Goal: Information Seeking & Learning: Learn about a topic

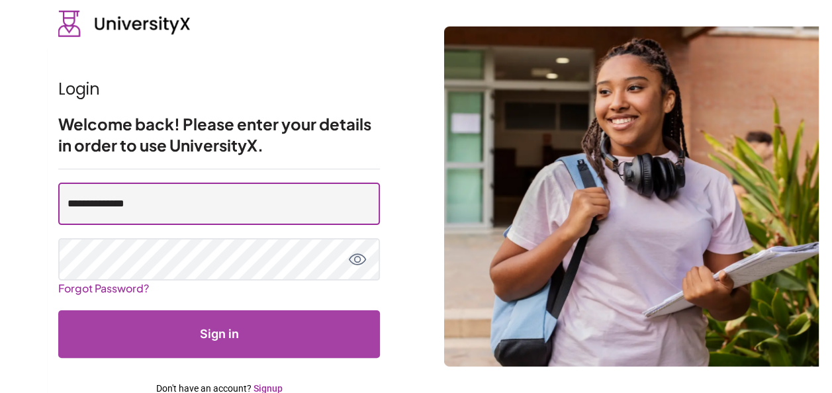
click at [183, 206] on input "**********" at bounding box center [219, 204] width 322 height 42
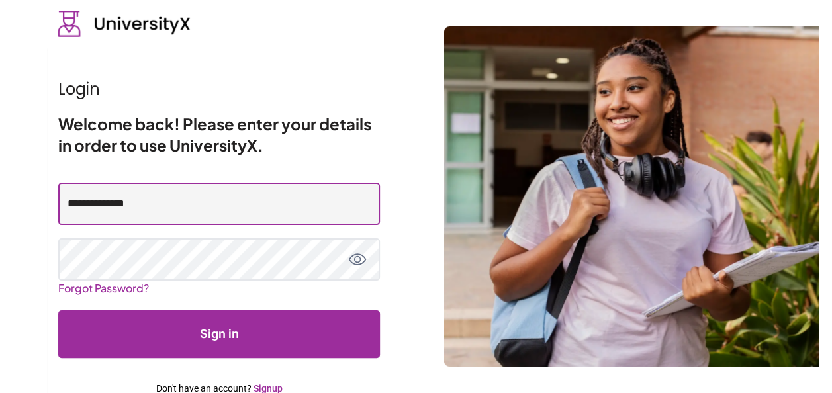
type input "**********"
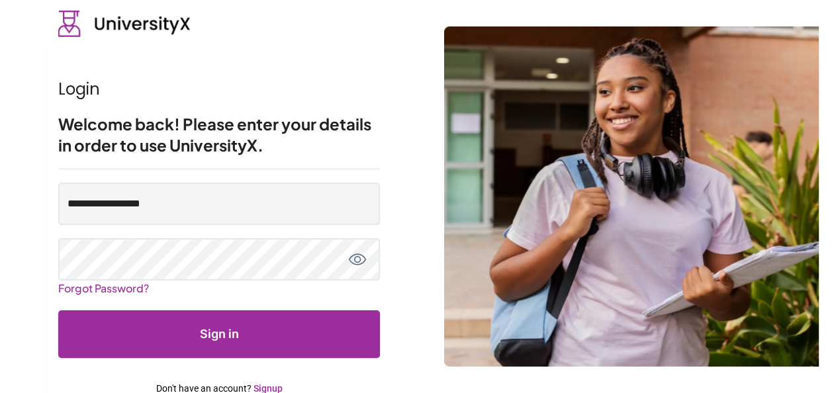
click at [228, 317] on button "Sign in" at bounding box center [219, 334] width 322 height 48
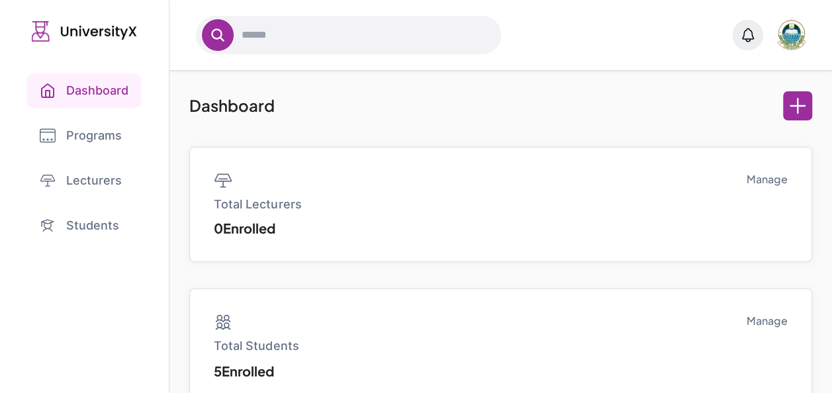
click at [85, 83] on link "Dashboard" at bounding box center [83, 90] width 115 height 34
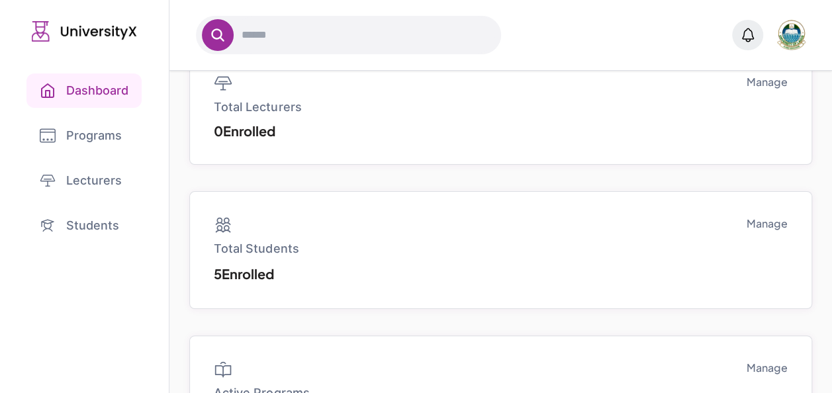
scroll to position [98, 0]
click at [107, 131] on link "Programs" at bounding box center [84, 135] width 116 height 34
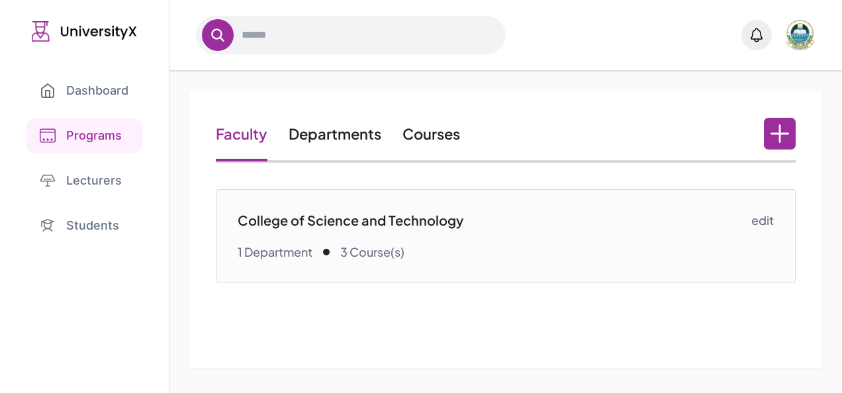
click at [429, 140] on link "Courses" at bounding box center [431, 133] width 58 height 19
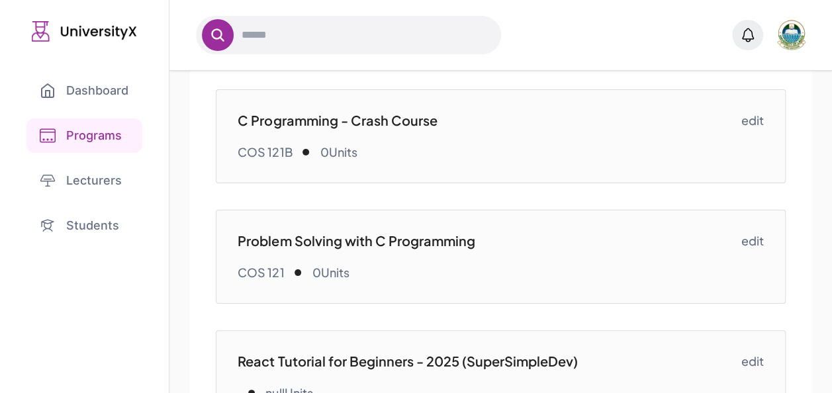
scroll to position [101, 0]
click at [406, 120] on p "C Programming - Crash Course" at bounding box center [489, 119] width 503 height 19
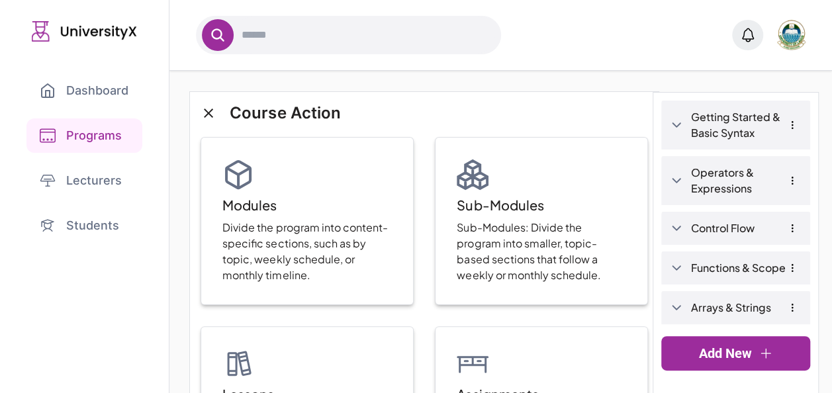
click at [716, 114] on link "Getting Started & Basic Syntax" at bounding box center [746, 125] width 110 height 32
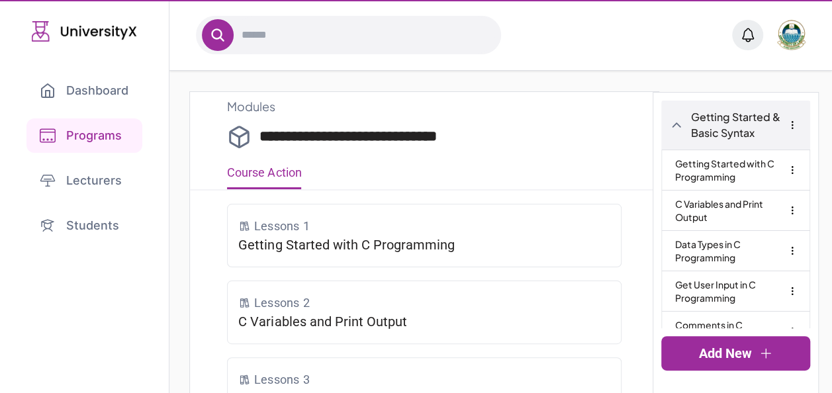
type input "**********"
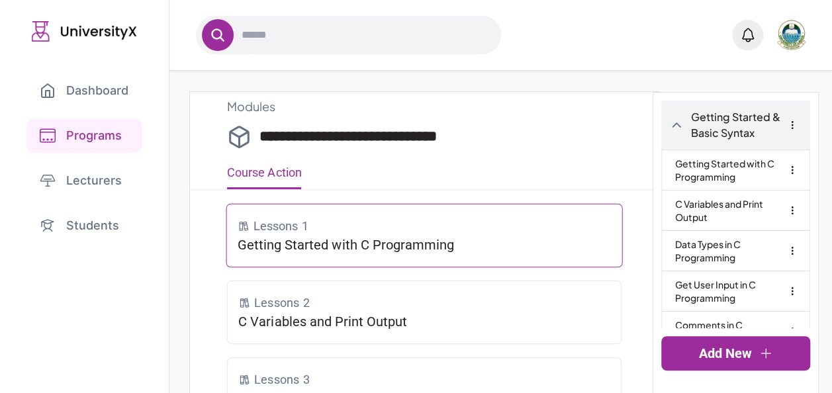
click at [422, 233] on div "Lessons 1" at bounding box center [425, 225] width 374 height 19
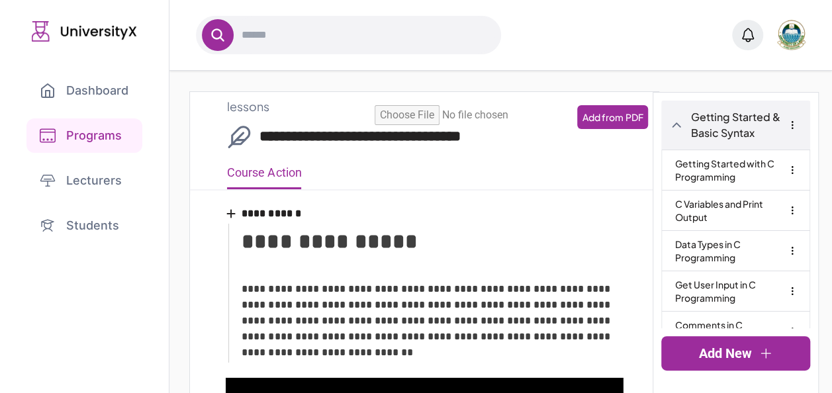
type input "**********"
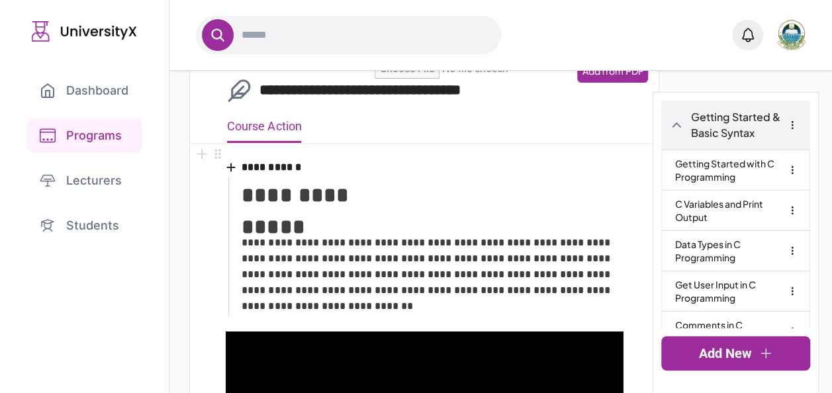
scroll to position [46, 0]
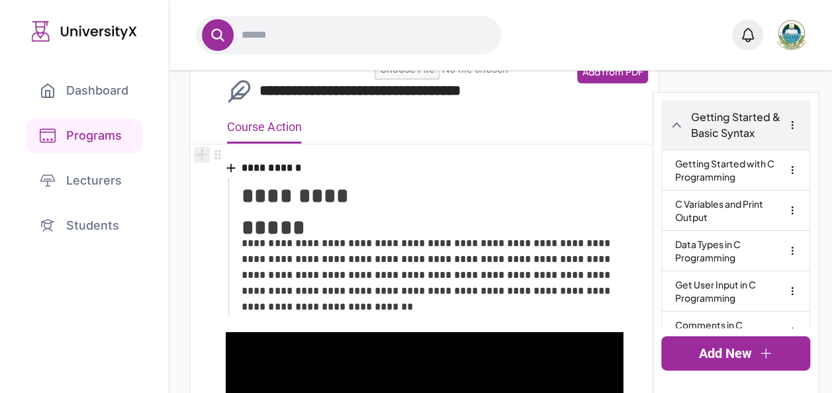
click at [202, 155] on icon "Add block" at bounding box center [202, 155] width 1 height 10
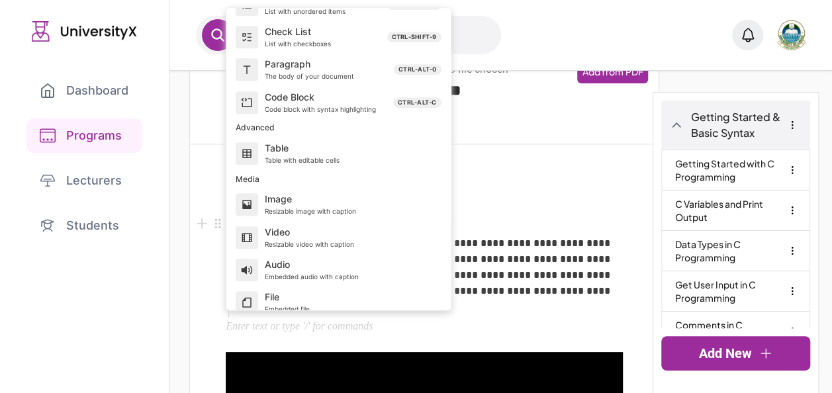
scroll to position [356, 0]
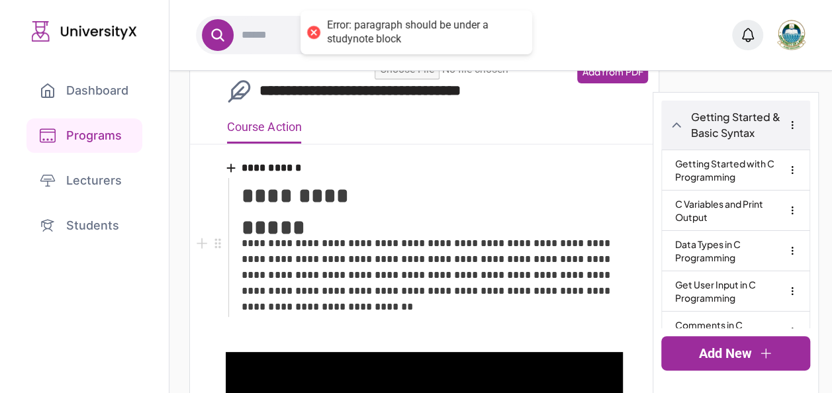
click at [574, 255] on p "**********" at bounding box center [432, 275] width 381 height 79
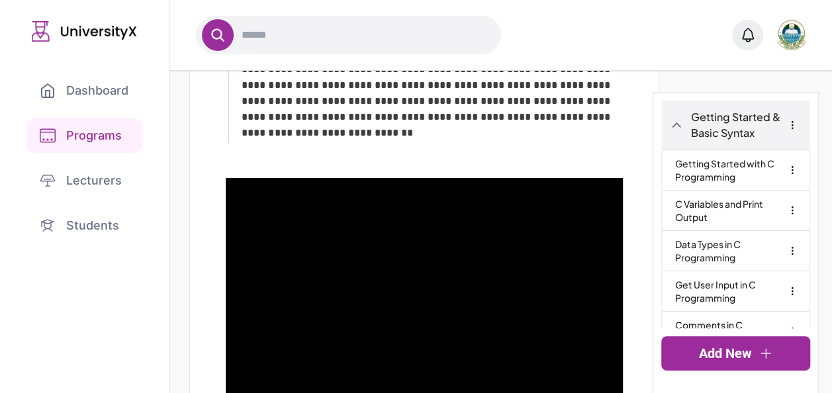
scroll to position [0, 0]
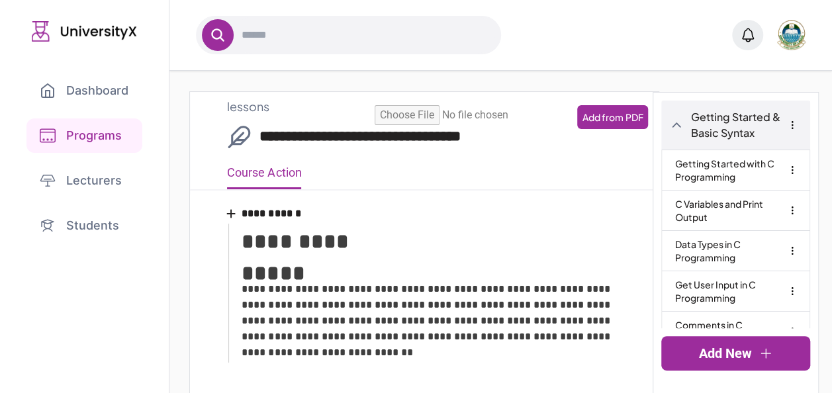
click at [91, 143] on link "Programs" at bounding box center [84, 135] width 116 height 34
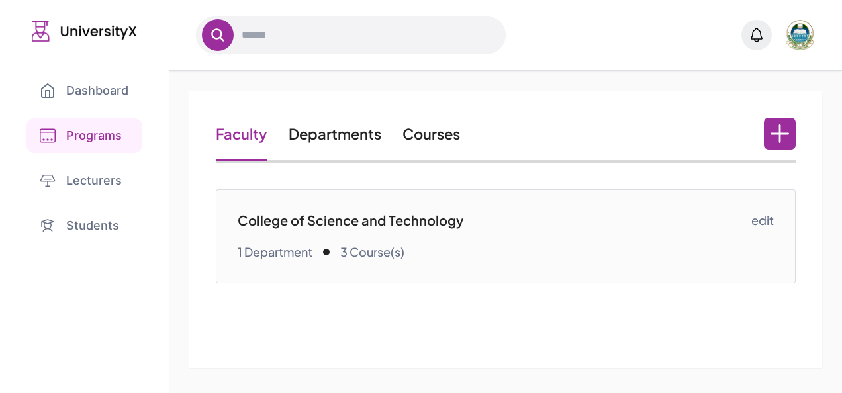
click at [111, 90] on link "Dashboard" at bounding box center [83, 90] width 115 height 34
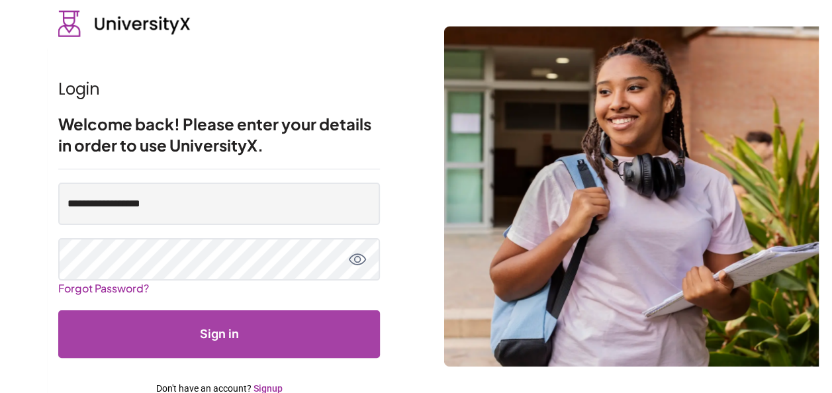
click at [267, 386] on link "Signup" at bounding box center [267, 388] width 29 height 11
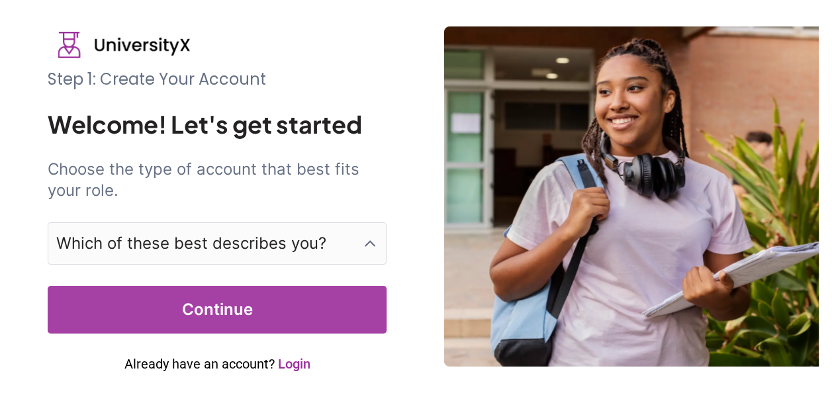
click at [251, 237] on p "Which of these best describes you?" at bounding box center [191, 243] width 270 height 21
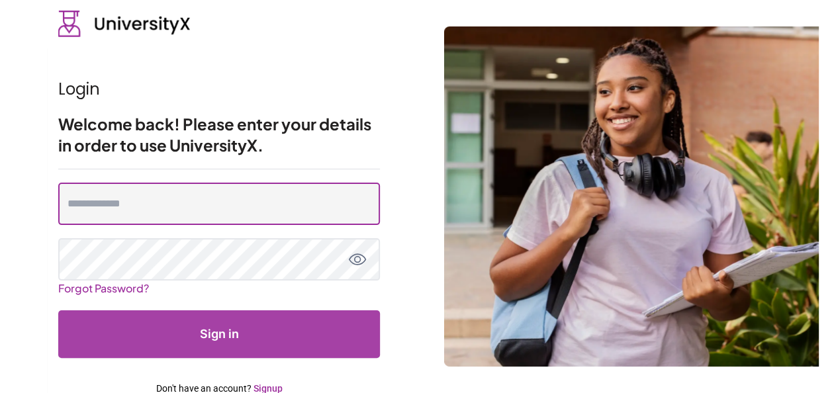
type input "**********"
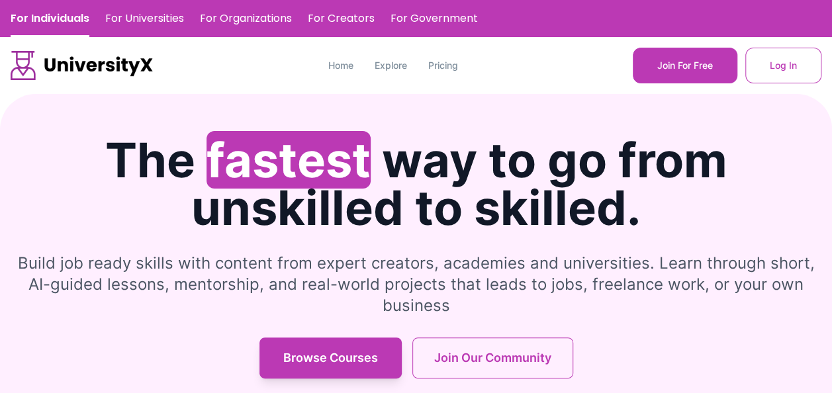
click at [439, 180] on h1 "The fastest way to go from unskilled to skilled." at bounding box center [416, 183] width 811 height 95
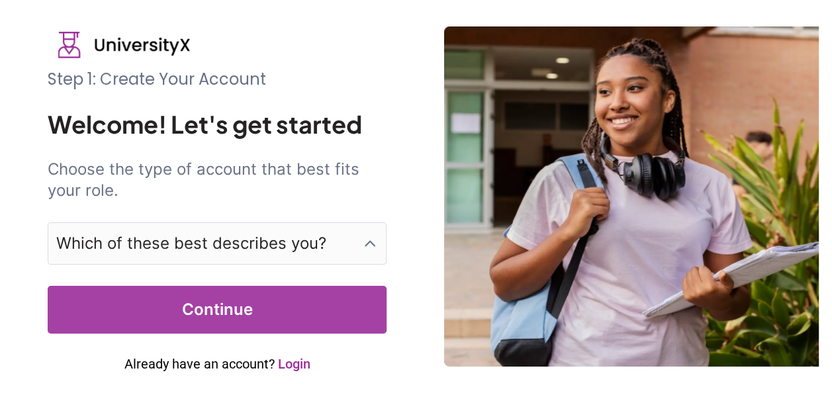
click at [191, 253] on p "Which of these best describes you?" at bounding box center [191, 243] width 270 height 21
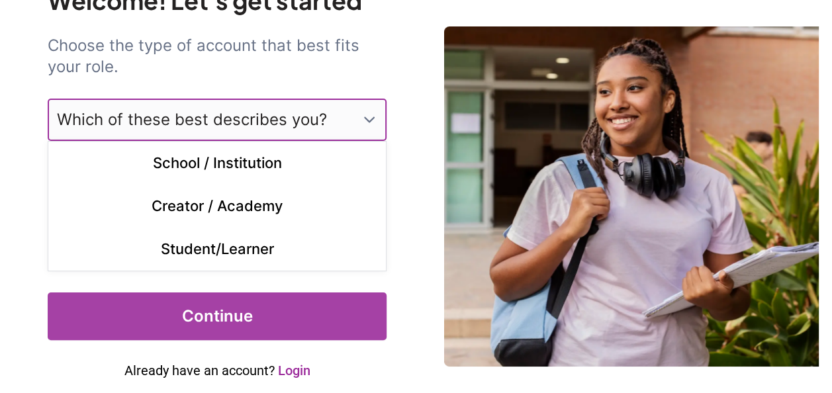
scroll to position [131, 0]
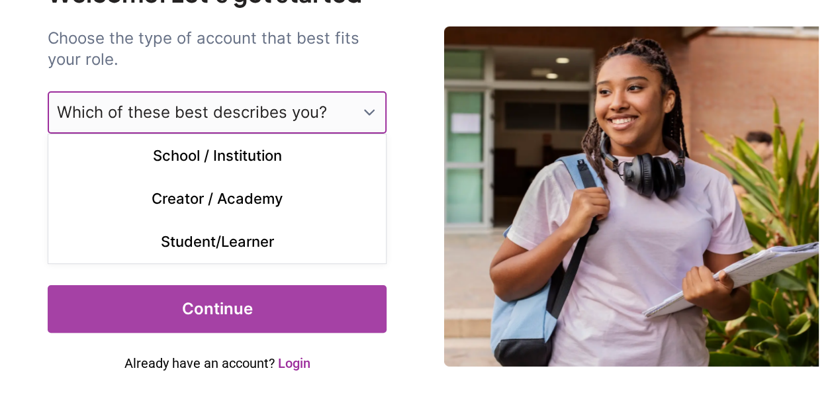
click at [304, 359] on link "Login" at bounding box center [293, 363] width 32 height 16
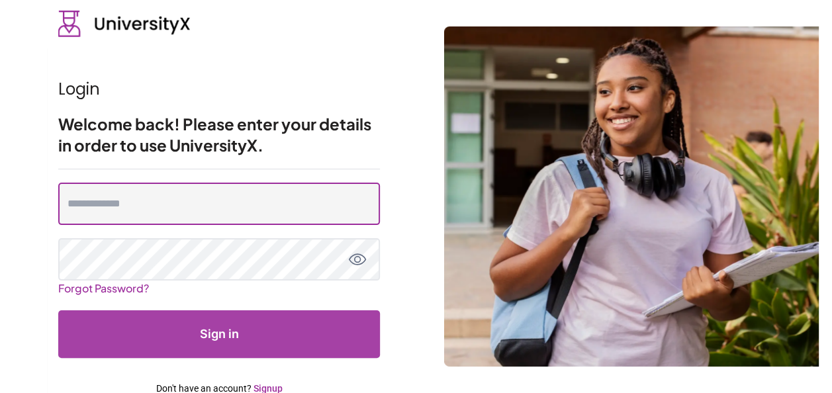
type input "**********"
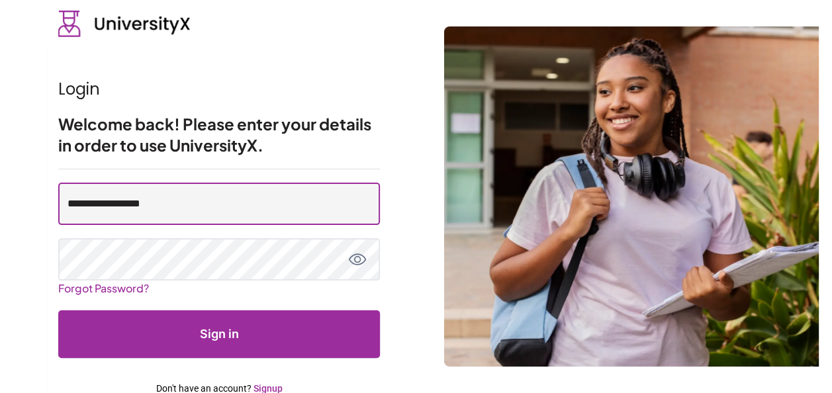
click at [203, 201] on input "**********" at bounding box center [219, 204] width 322 height 42
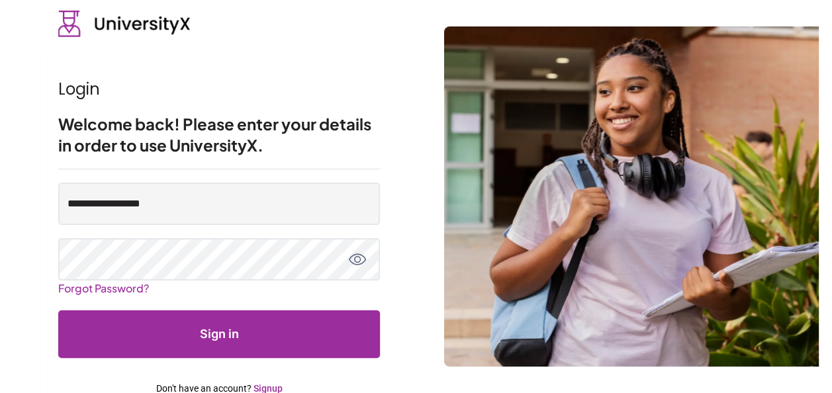
click at [239, 327] on button "Sign in" at bounding box center [219, 334] width 322 height 48
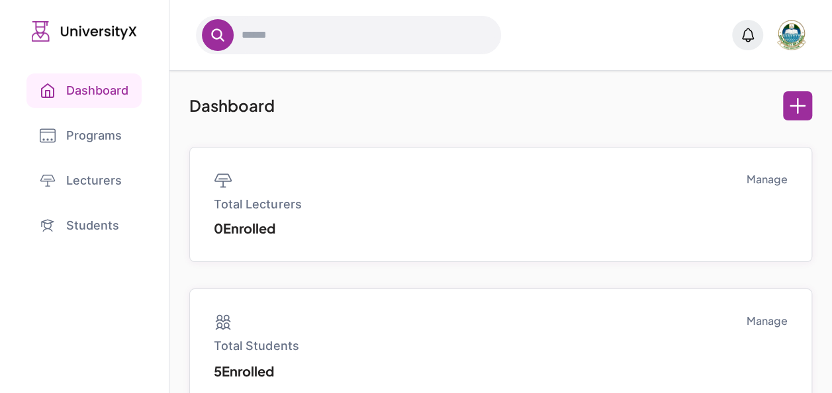
click at [107, 133] on link "Programs" at bounding box center [84, 135] width 116 height 34
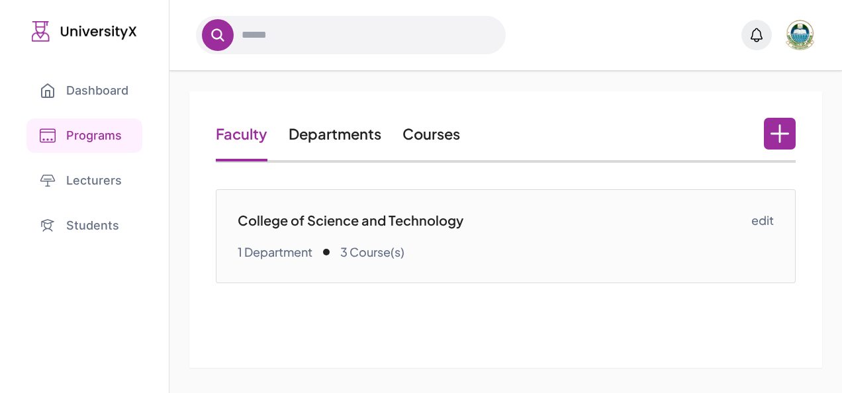
click at [454, 132] on link "Courses" at bounding box center [431, 133] width 58 height 19
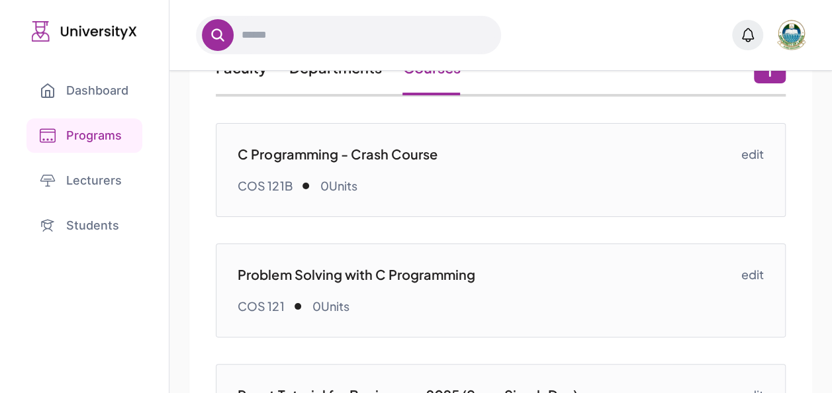
scroll to position [65, 0]
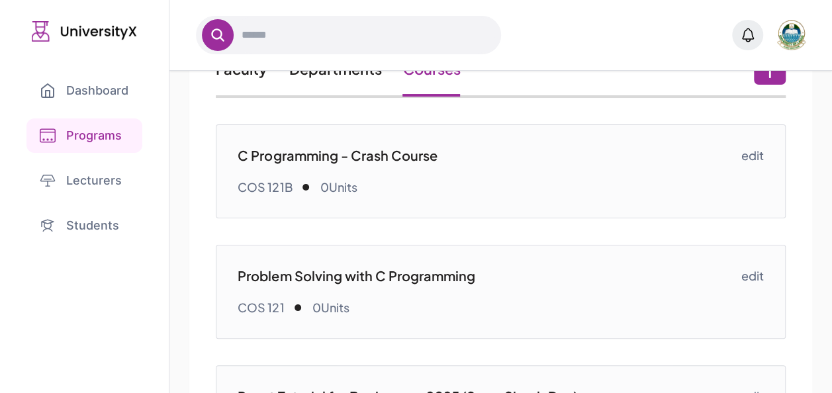
click at [120, 91] on link "Dashboard" at bounding box center [83, 90] width 115 height 34
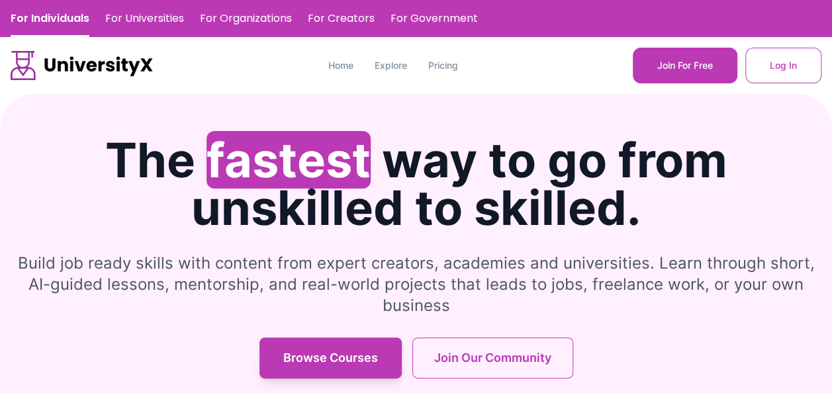
click at [363, 125] on section "The fastest way to go from unskilled to skilled. Build job ready skills with co…" at bounding box center [416, 338] width 832 height 488
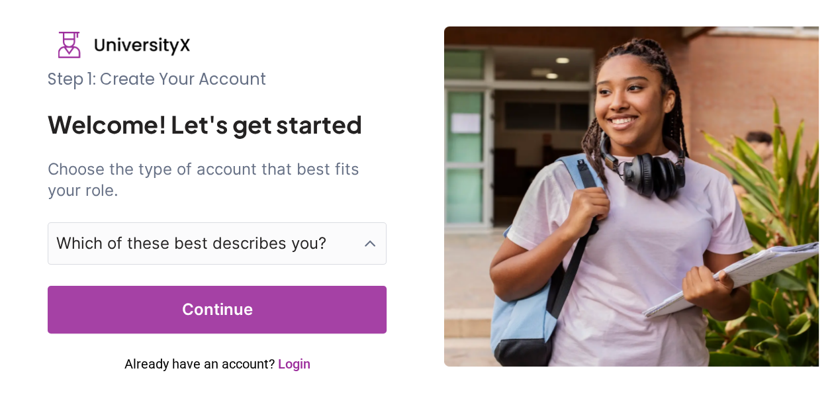
click at [237, 233] on p "Which of these best describes you?" at bounding box center [191, 243] width 270 height 21
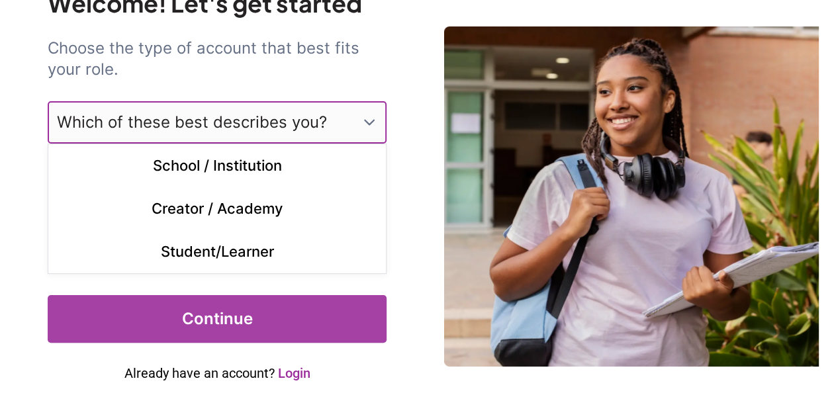
scroll to position [131, 0]
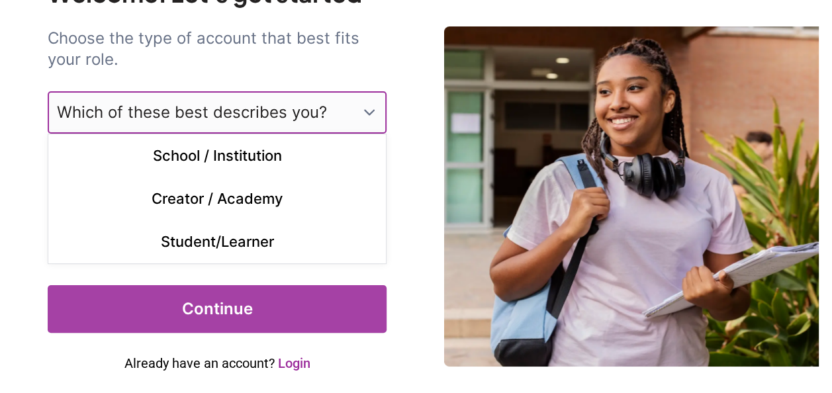
click at [290, 365] on link "Login" at bounding box center [293, 363] width 32 height 16
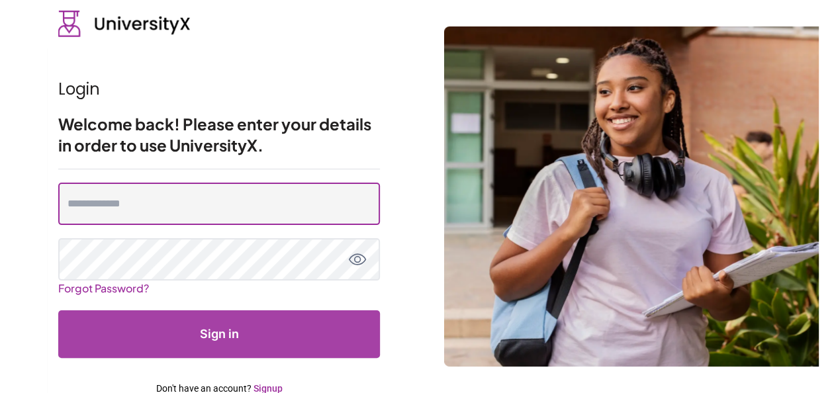
type input "**********"
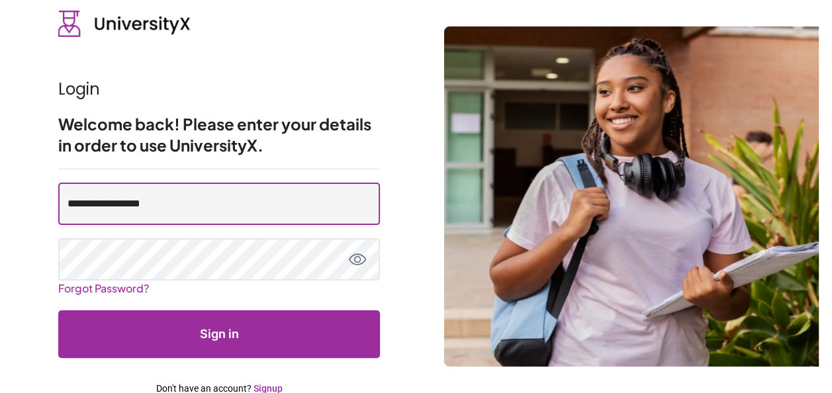
click at [247, 203] on input "**********" at bounding box center [219, 204] width 322 height 42
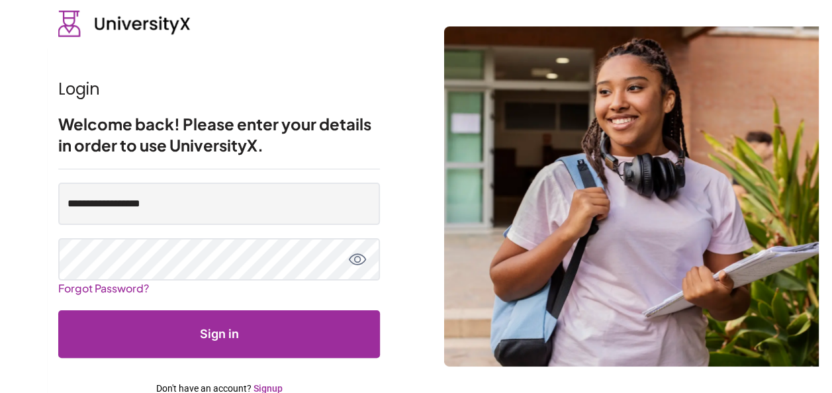
click at [227, 324] on button "Sign in" at bounding box center [219, 334] width 322 height 48
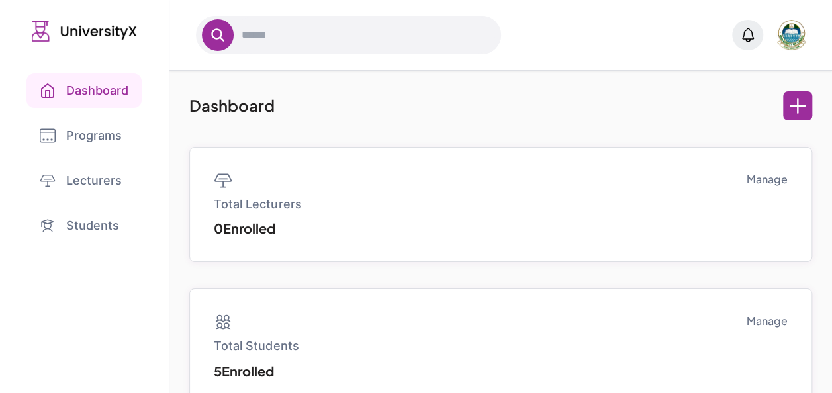
click at [104, 142] on link "Programs" at bounding box center [84, 135] width 116 height 34
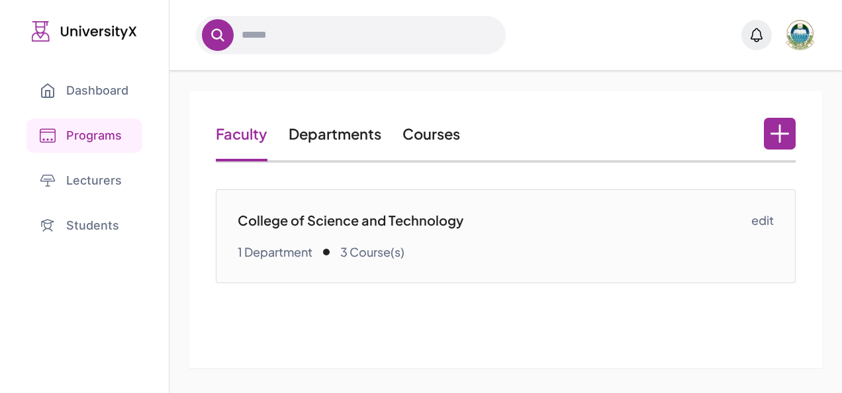
click at [449, 130] on link "Courses" at bounding box center [431, 133] width 58 height 19
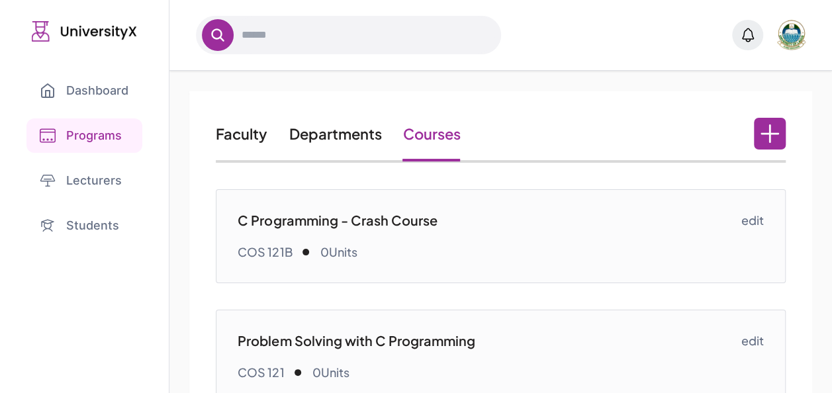
click at [385, 218] on p "C Programming - Crash Course" at bounding box center [489, 220] width 503 height 19
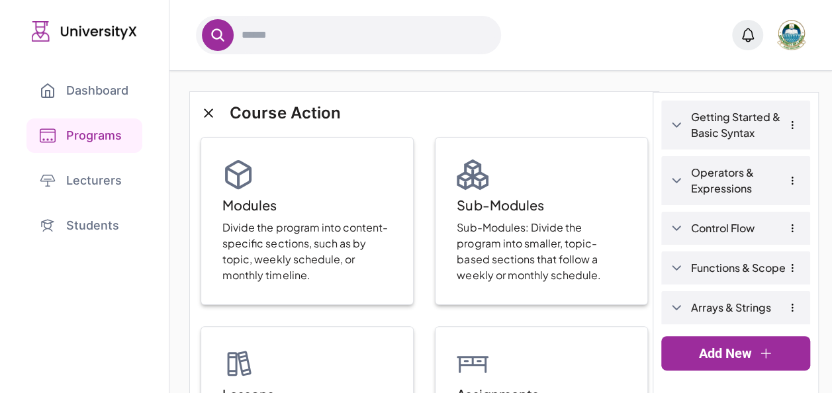
click at [740, 126] on link "Getting Started & Basic Syntax" at bounding box center [746, 125] width 110 height 32
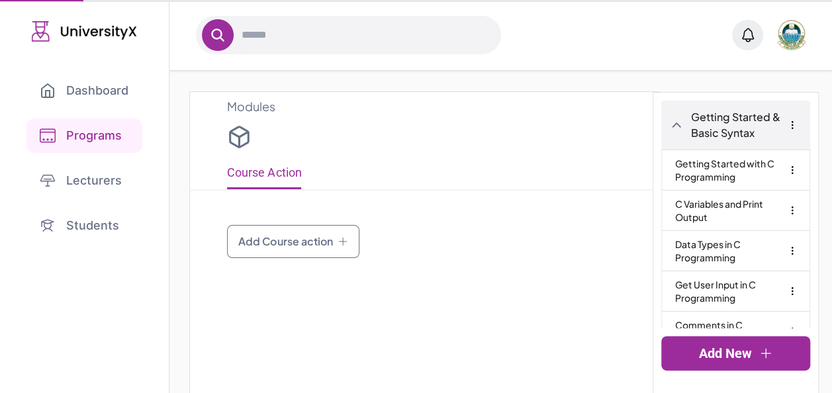
type input "**********"
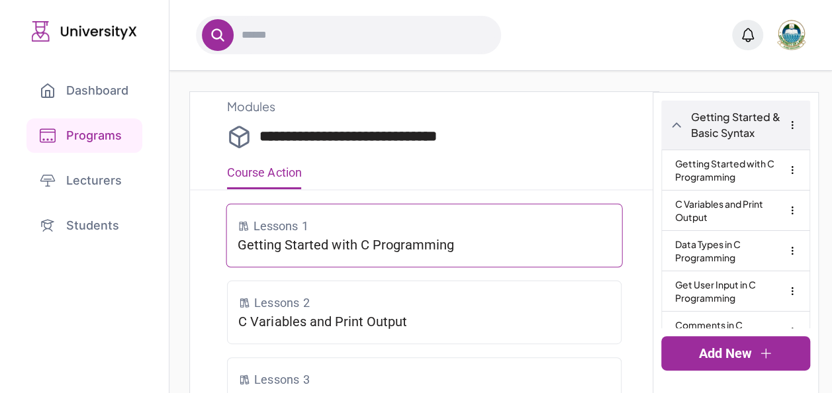
click at [453, 243] on p "Getting Started with C Programming" at bounding box center [425, 245] width 374 height 19
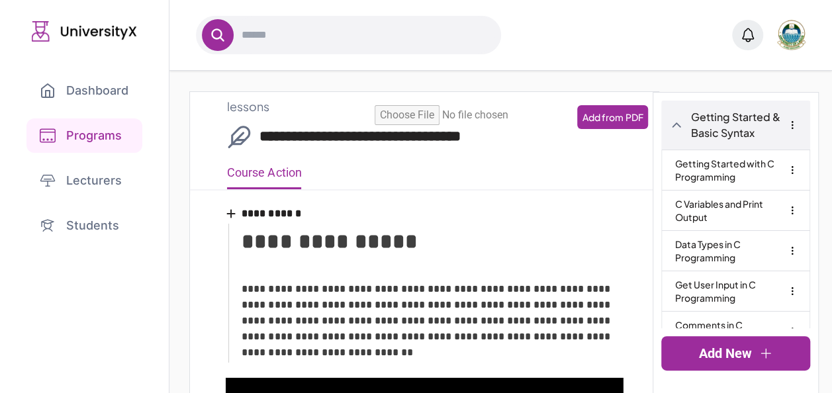
type input "**********"
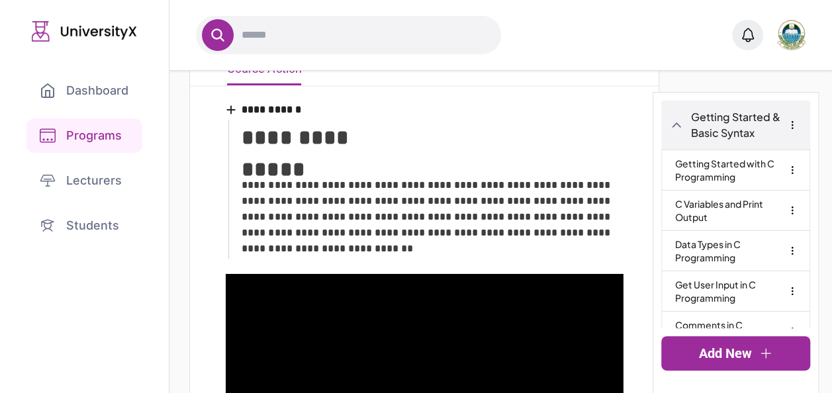
scroll to position [106, 0]
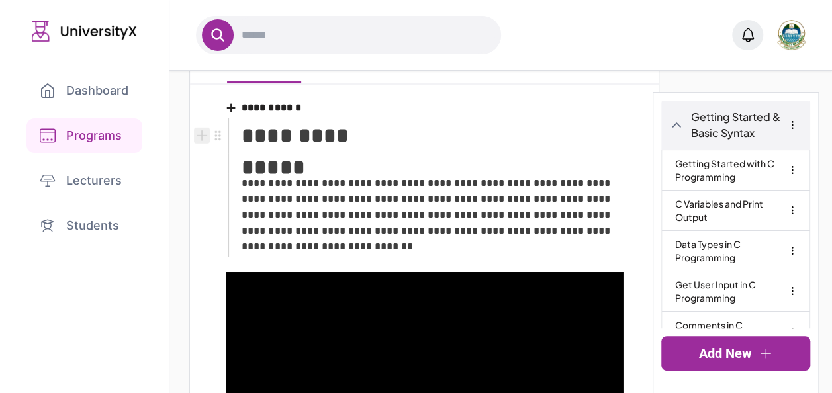
click at [200, 133] on icon "Add block" at bounding box center [202, 135] width 15 height 15
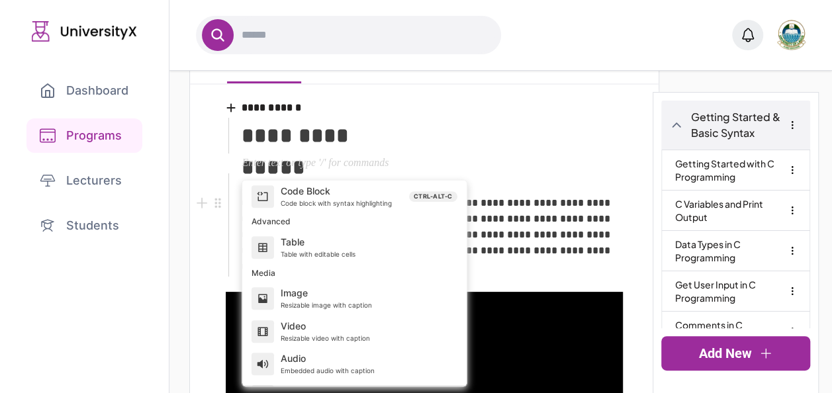
scroll to position [451, 0]
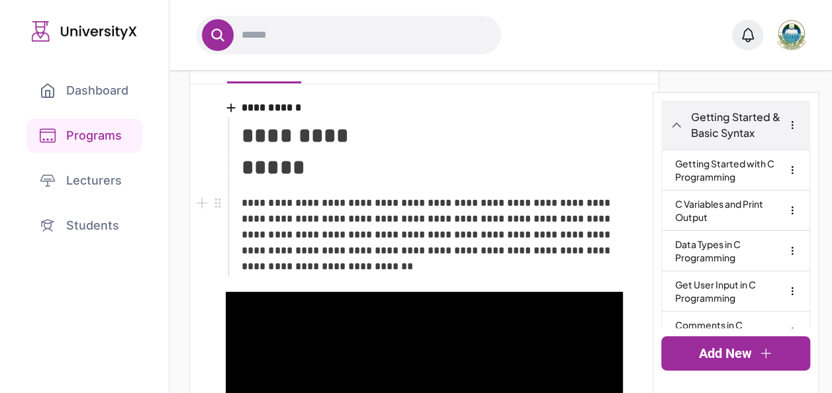
click at [540, 207] on p "**********" at bounding box center [432, 234] width 381 height 79
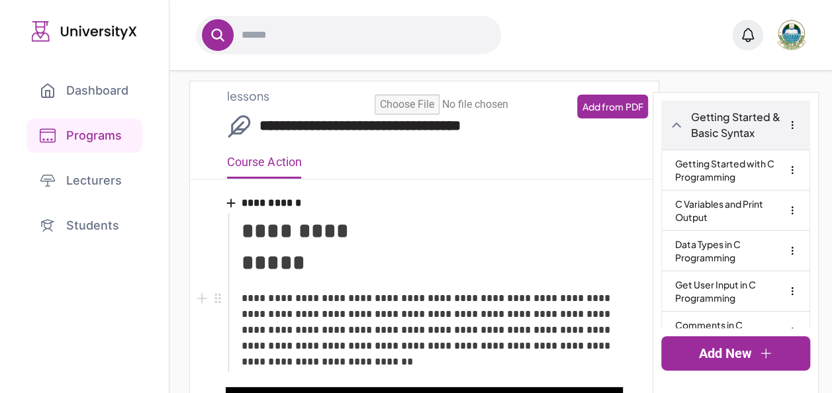
scroll to position [0, 0]
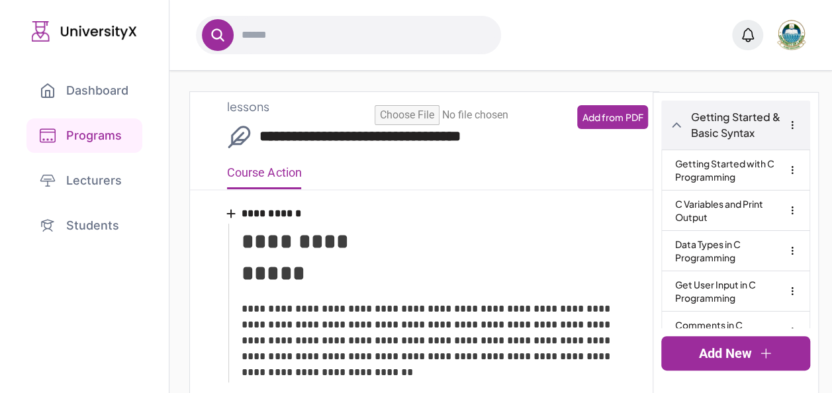
click at [90, 186] on link "Lecturers" at bounding box center [84, 180] width 116 height 34
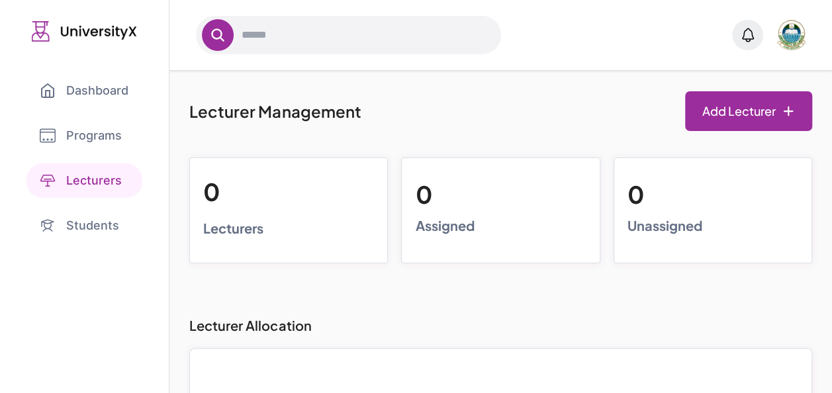
click at [91, 219] on link "Students" at bounding box center [84, 225] width 116 height 34
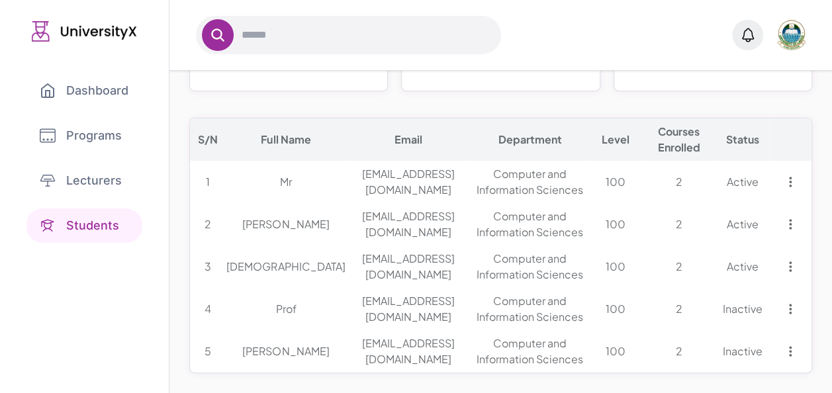
scroll to position [0, 58]
click at [799, 219] on link at bounding box center [790, 224] width 41 height 11
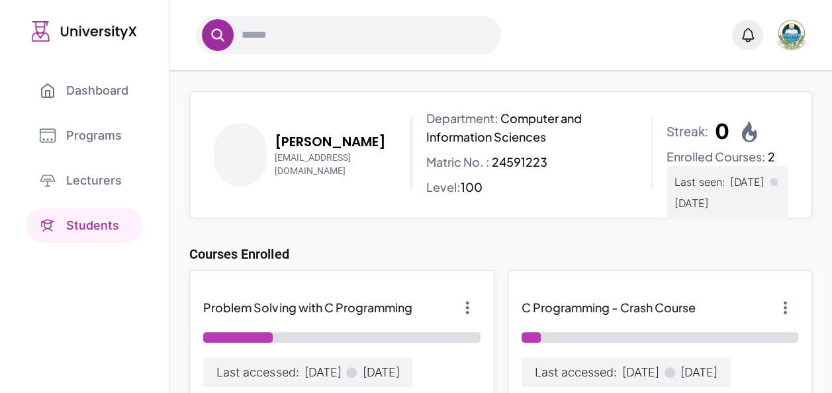
click at [87, 220] on link "Students" at bounding box center [84, 225] width 116 height 34
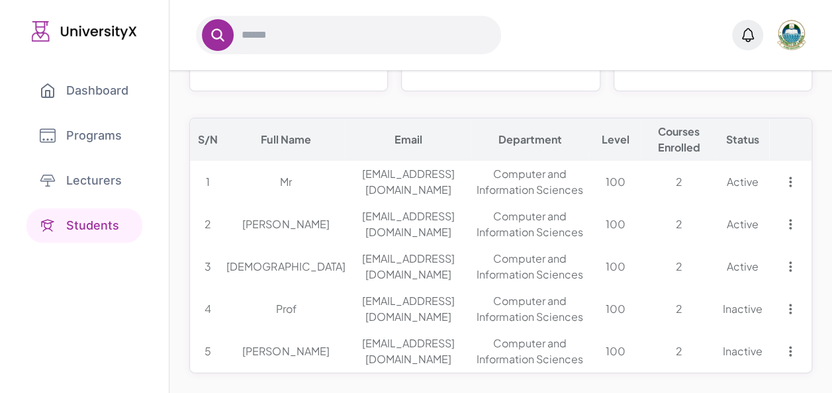
scroll to position [0, 58]
click at [789, 177] on icon at bounding box center [790, 182] width 11 height 11
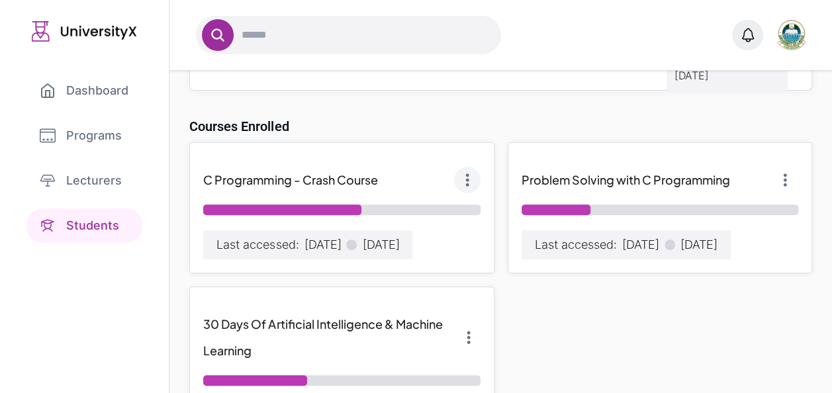
scroll to position [127, 0]
click at [466, 183] on icon at bounding box center [467, 180] width 13 height 13
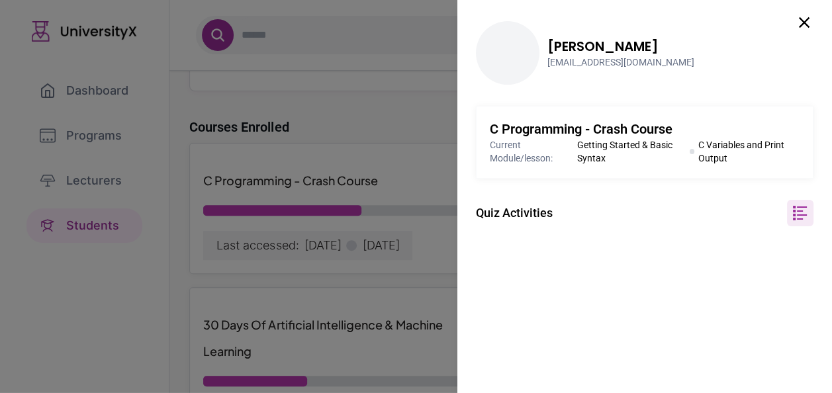
click at [793, 214] on icon at bounding box center [799, 212] width 13 height 13
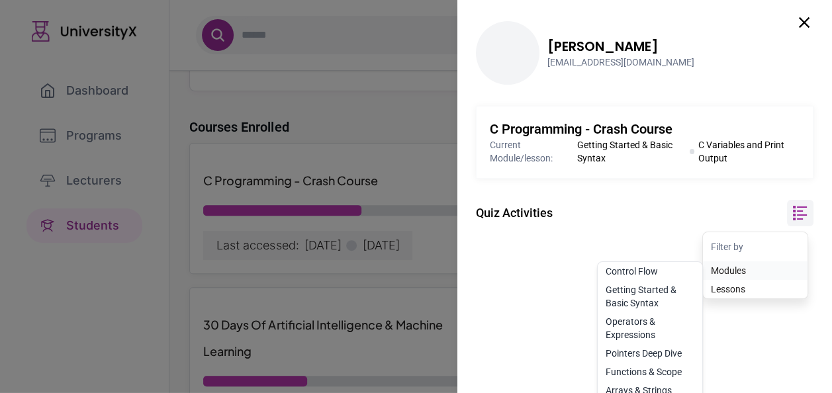
click at [736, 267] on li "Modules Control Flow Getting Started & Basic Syntax Operators & Expressions Poi…" at bounding box center [755, 270] width 105 height 19
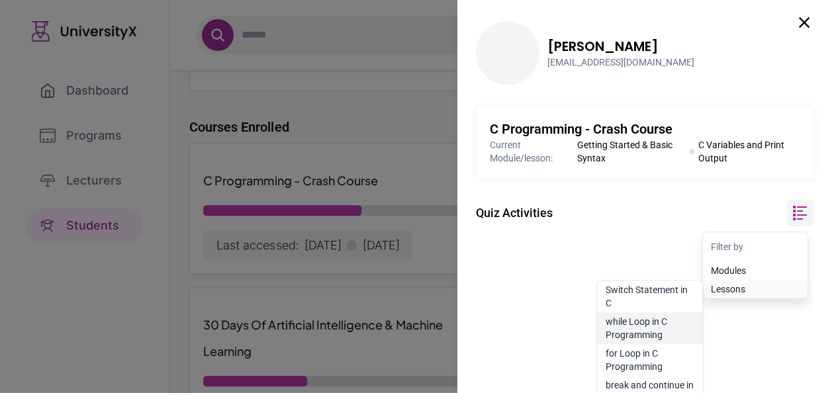
click at [635, 326] on div "while Loop in C Programming" at bounding box center [649, 328] width 105 height 32
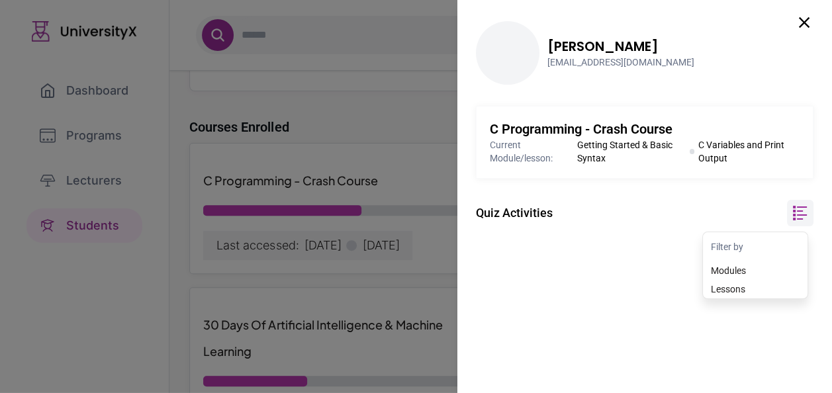
click at [799, 19] on icon at bounding box center [804, 22] width 11 height 11
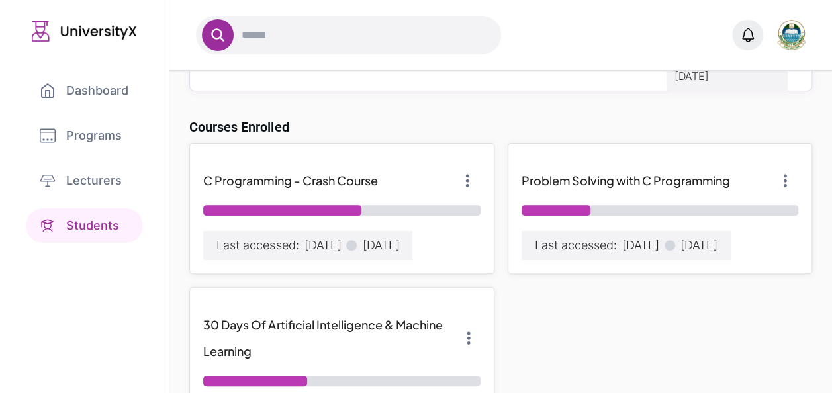
scroll to position [0, 0]
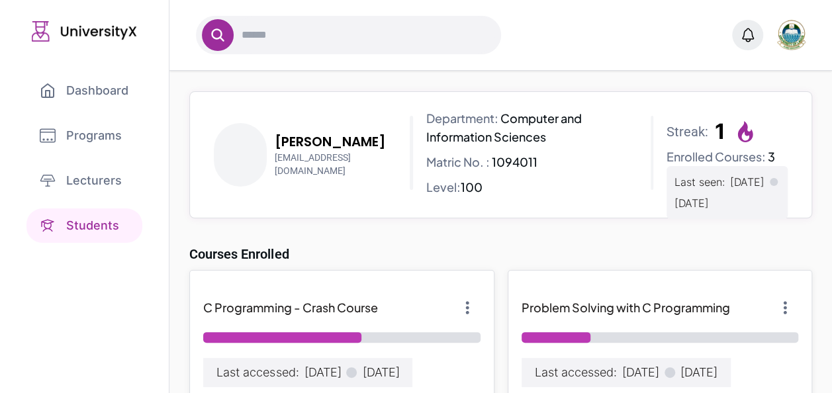
click at [110, 213] on link "Students" at bounding box center [84, 225] width 116 height 34
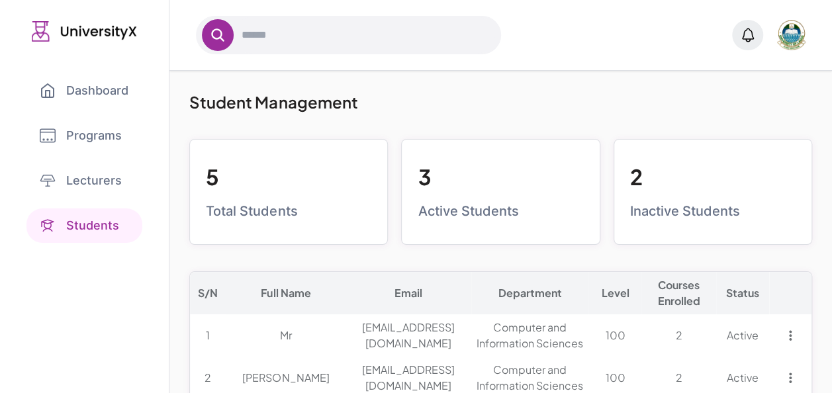
click at [80, 96] on link "Dashboard" at bounding box center [83, 90] width 115 height 34
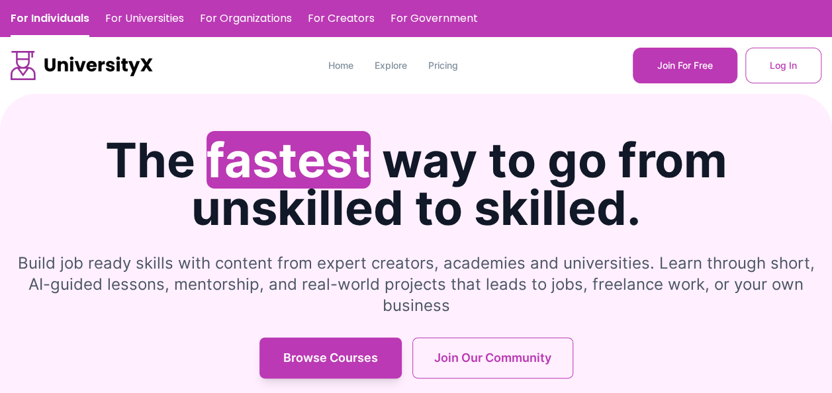
click at [539, 136] on h1 "The fastest way to go from unskilled to skilled." at bounding box center [416, 183] width 811 height 95
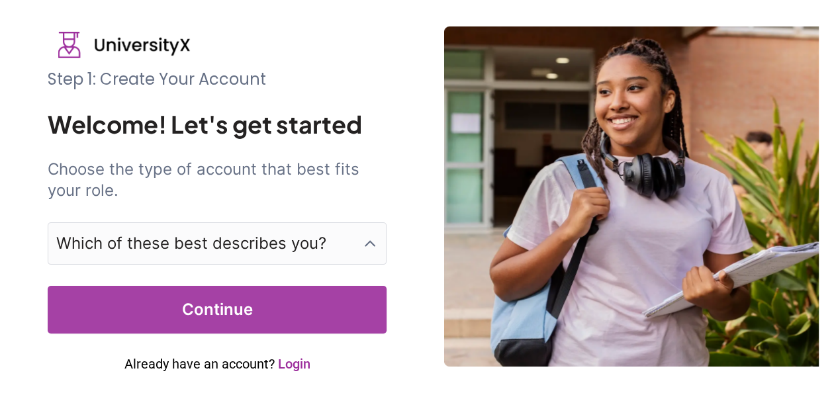
click at [201, 238] on p "Which of these best describes you?" at bounding box center [191, 243] width 270 height 21
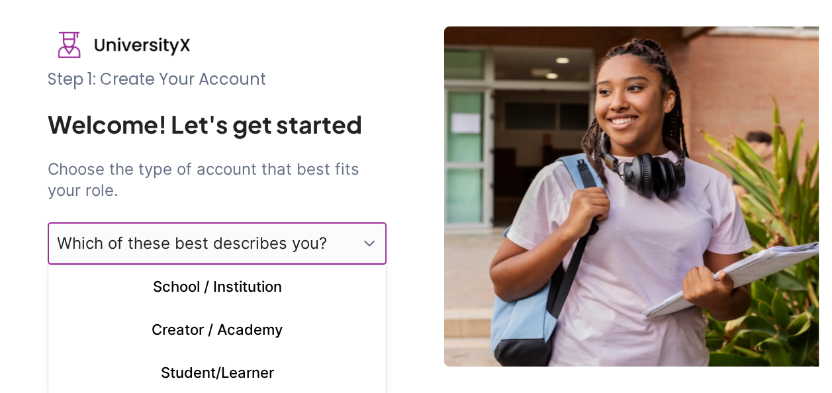
scroll to position [131, 0]
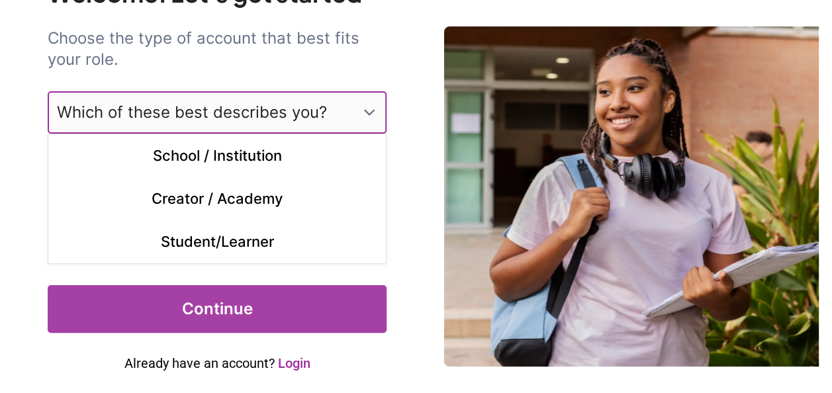
click at [304, 362] on link "Login" at bounding box center [293, 363] width 32 height 16
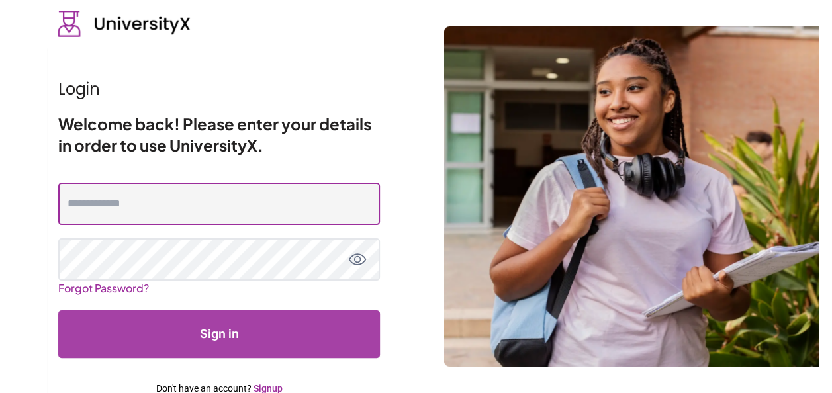
type input "**********"
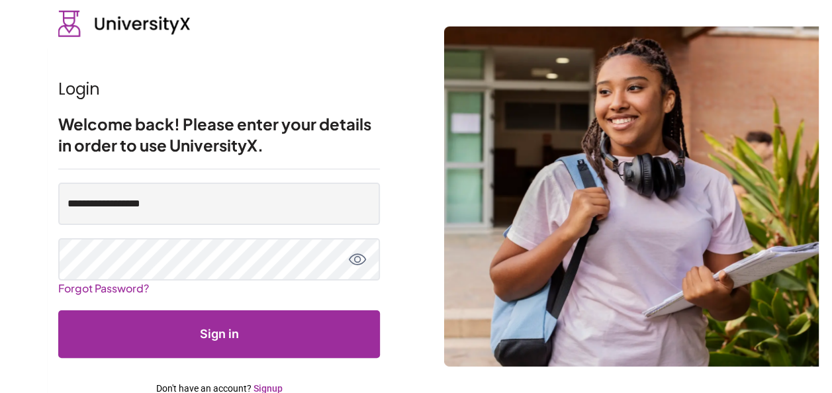
click at [238, 322] on button "Sign in" at bounding box center [219, 334] width 322 height 48
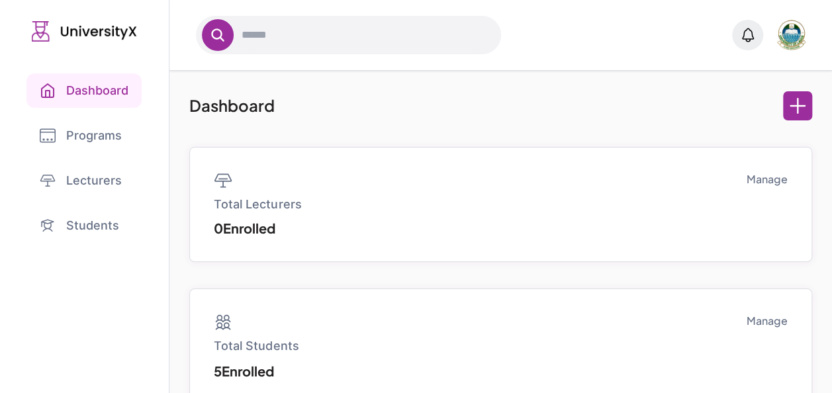
click at [94, 134] on link "Programs" at bounding box center [84, 135] width 116 height 34
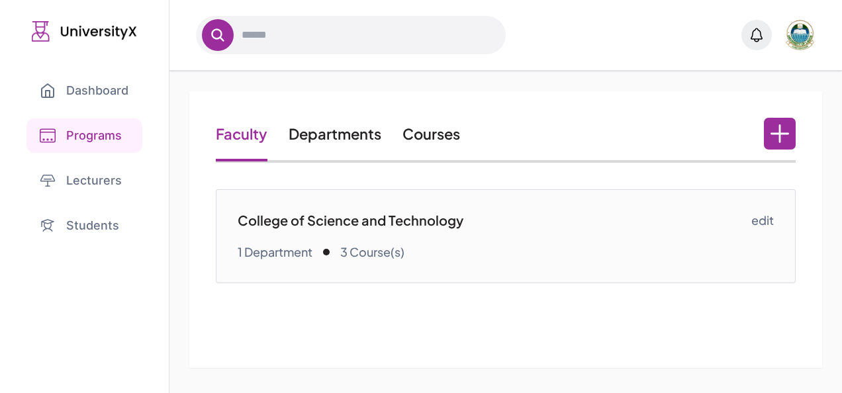
click at [427, 141] on link "Courses" at bounding box center [431, 133] width 58 height 19
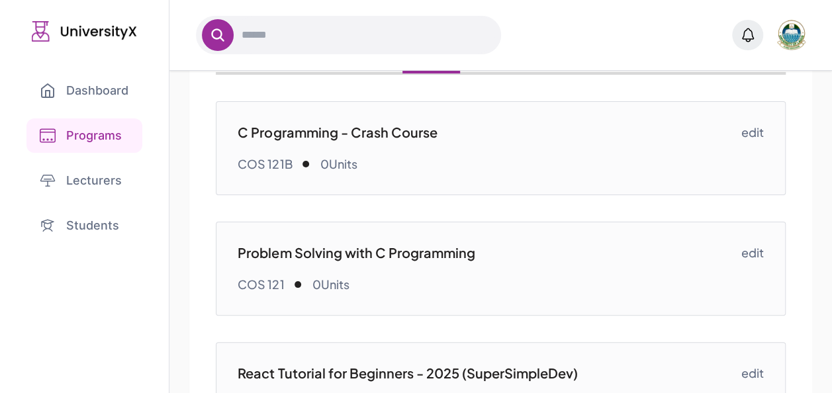
scroll to position [89, 0]
click at [393, 131] on p "C Programming - Crash Course" at bounding box center [489, 131] width 503 height 19
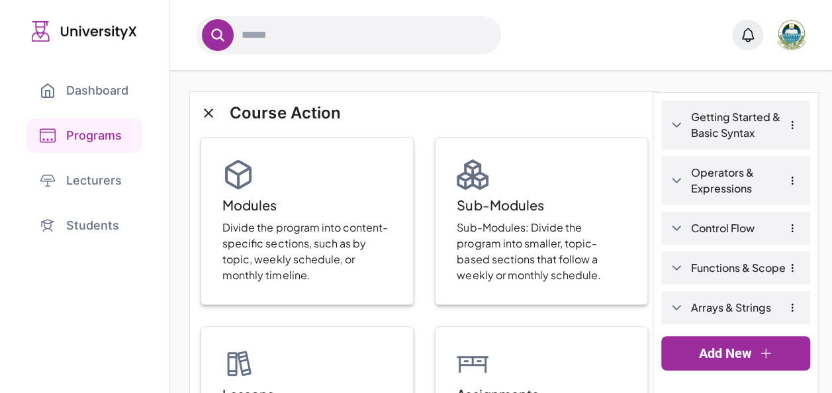
click at [715, 129] on link "Getting Started & Basic Syntax" at bounding box center [746, 125] width 110 height 32
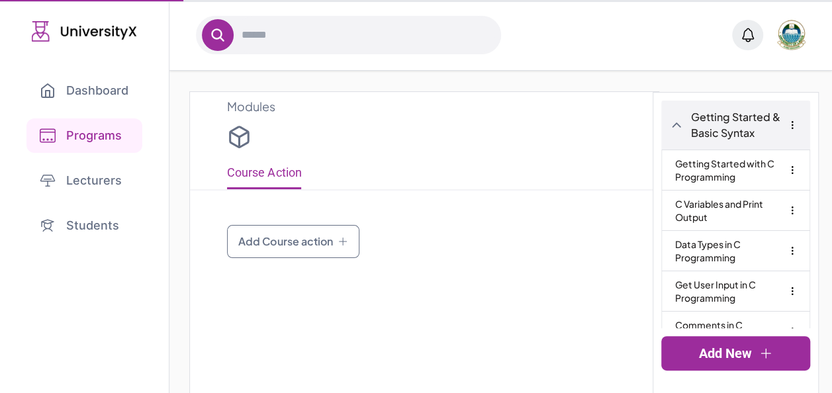
type input "**********"
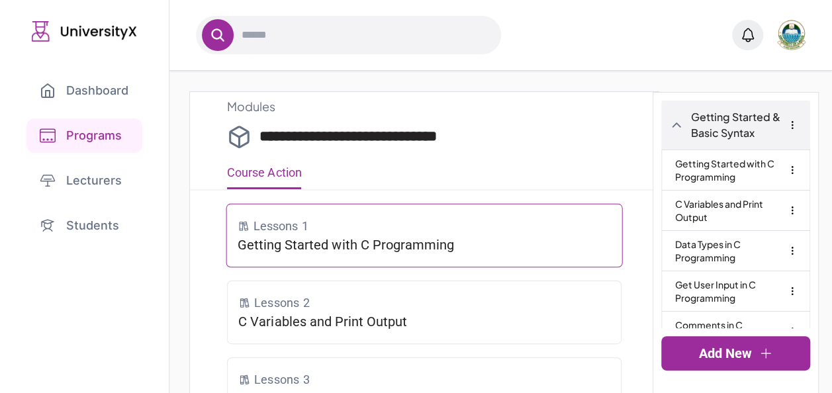
click at [401, 238] on p "Getting Started with C Programming" at bounding box center [425, 245] width 374 height 19
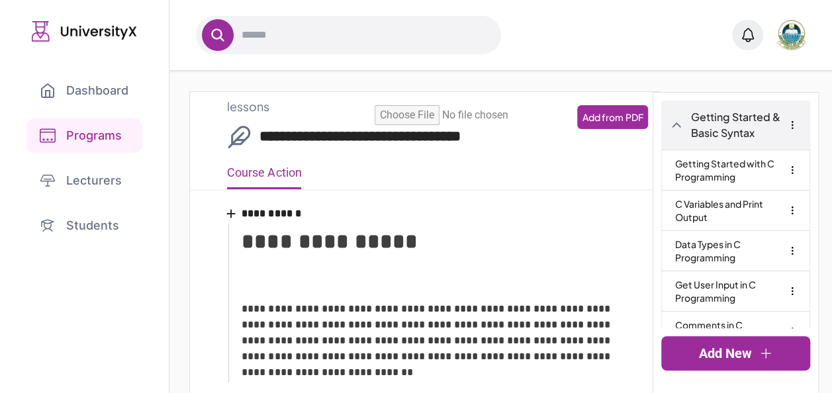
type input "**********"
click at [390, 294] on div at bounding box center [432, 289] width 381 height 20
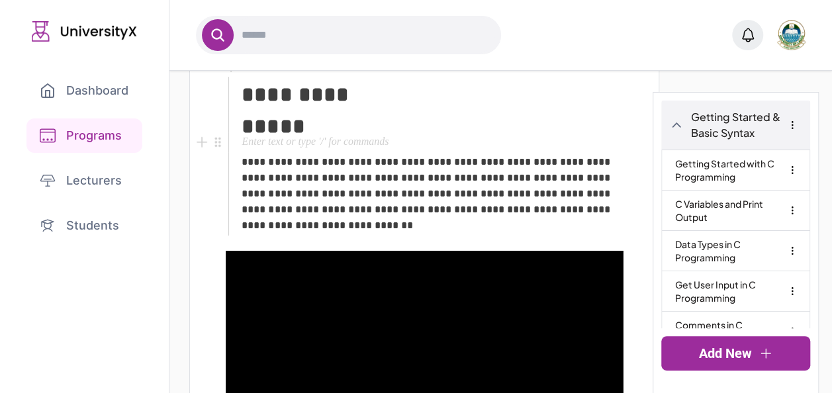
scroll to position [148, 0]
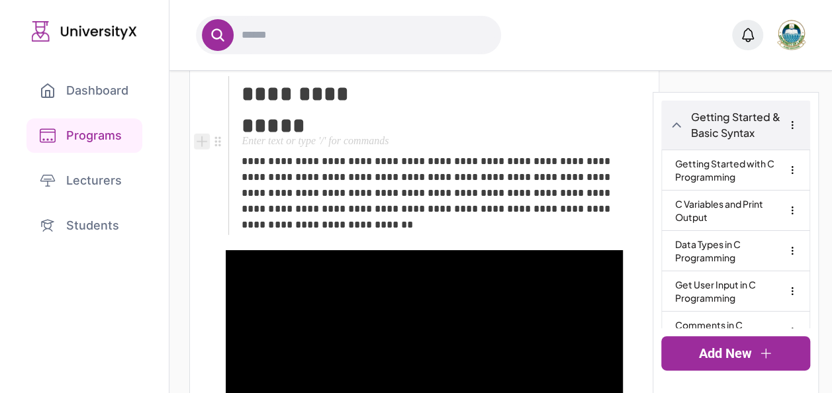
click at [199, 144] on icon "Add block" at bounding box center [202, 141] width 15 height 15
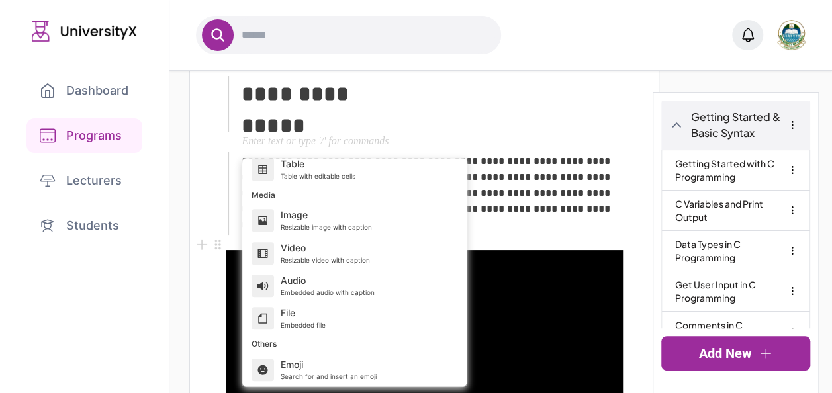
scroll to position [0, 0]
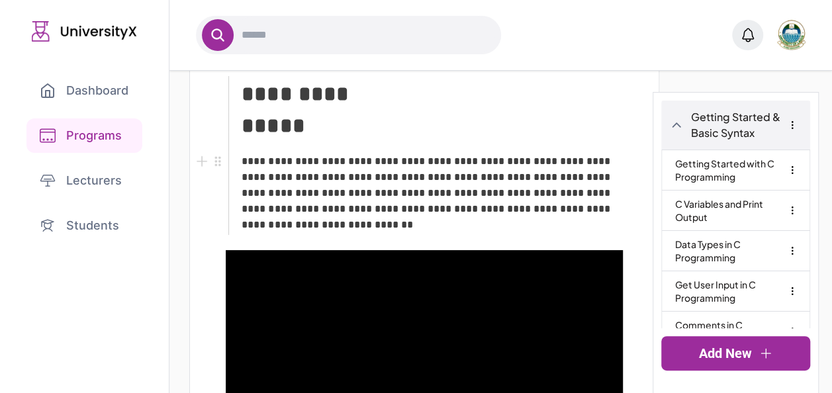
click at [525, 181] on p "**********" at bounding box center [432, 193] width 381 height 79
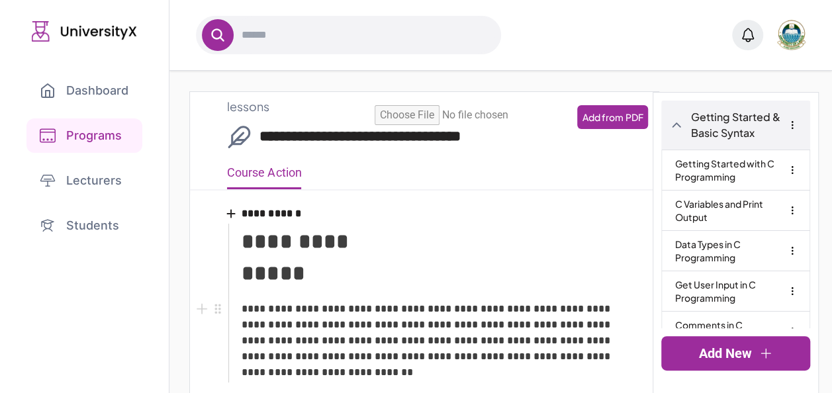
click at [719, 352] on link "Add New" at bounding box center [735, 353] width 149 height 34
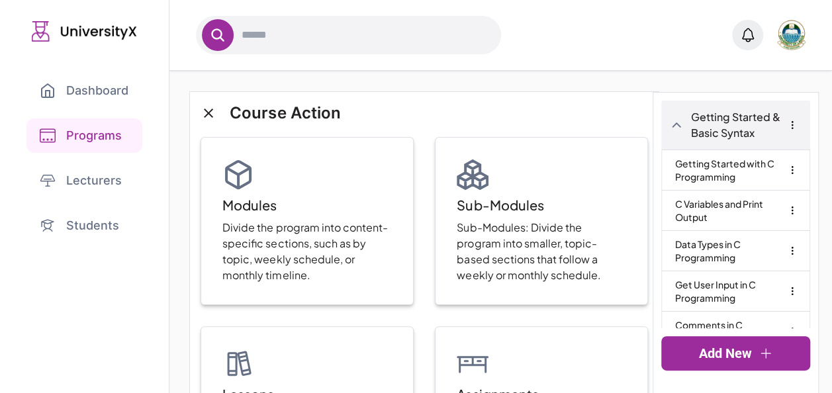
click at [704, 158] on link "Getting Started with C Programming" at bounding box center [735, 170] width 121 height 40
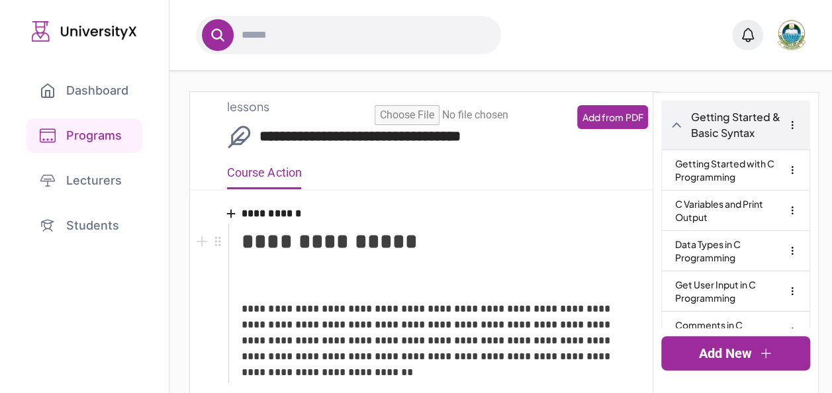
type input "**********"
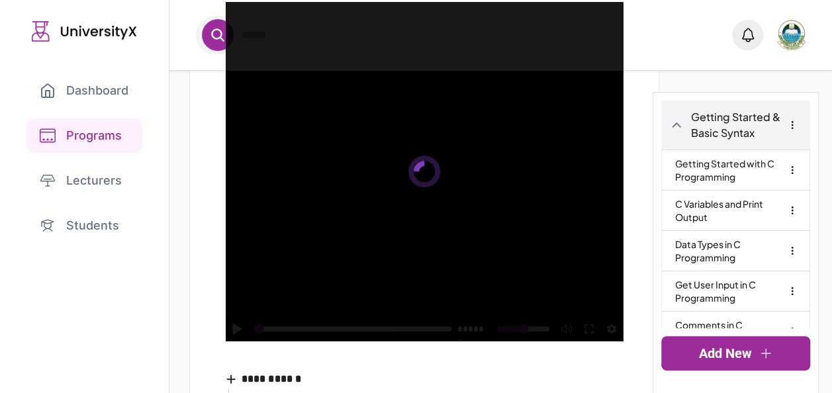
scroll to position [397, 0]
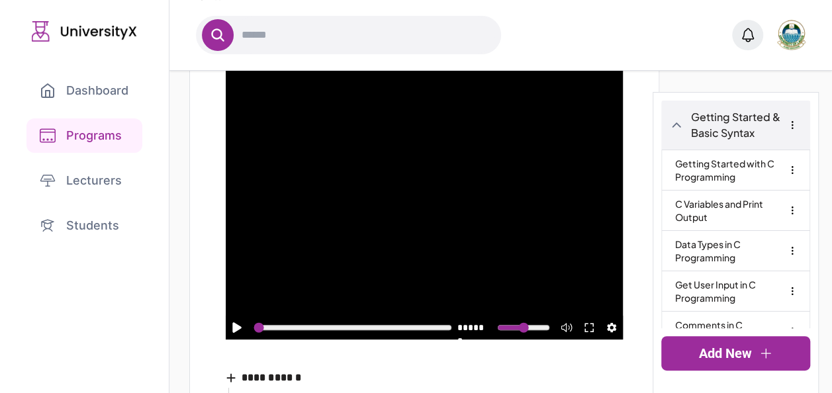
click at [95, 224] on link "Students" at bounding box center [84, 225] width 116 height 34
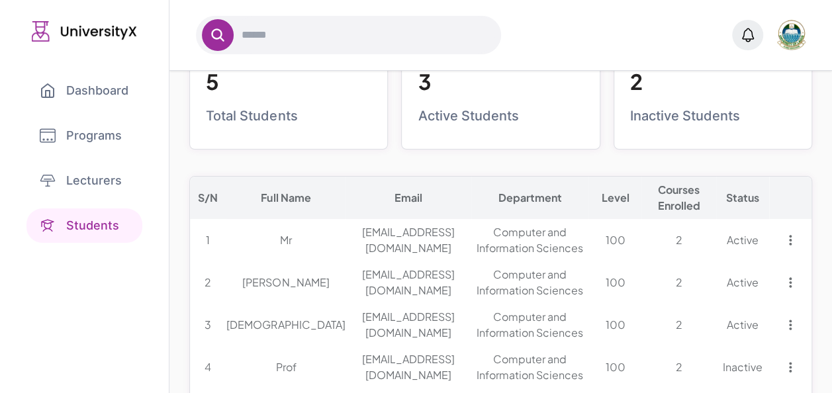
scroll to position [0, 58]
click at [789, 243] on icon at bounding box center [790, 240] width 11 height 11
